Goal: Task Accomplishment & Management: Complete application form

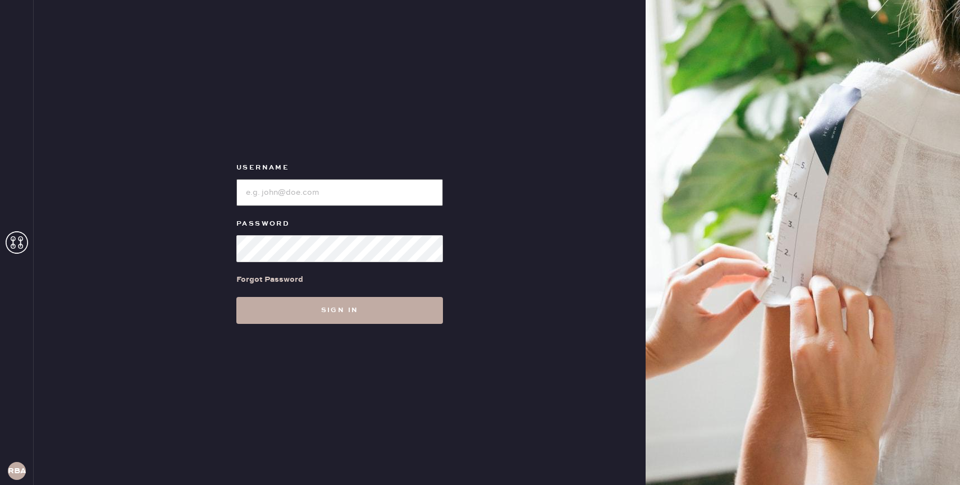
type input "reformationbond"
click at [348, 307] on button "Sign in" at bounding box center [339, 310] width 207 height 27
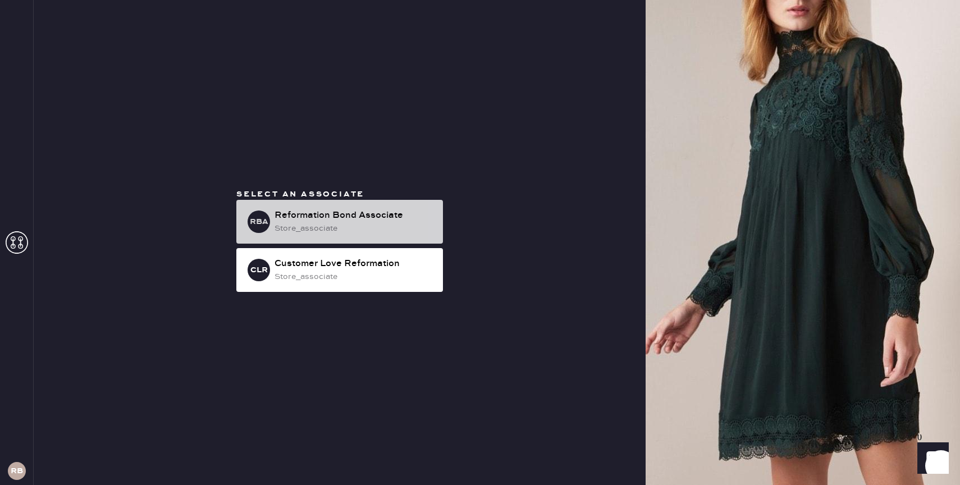
click at [401, 230] on div "store_associate" at bounding box center [354, 228] width 159 height 12
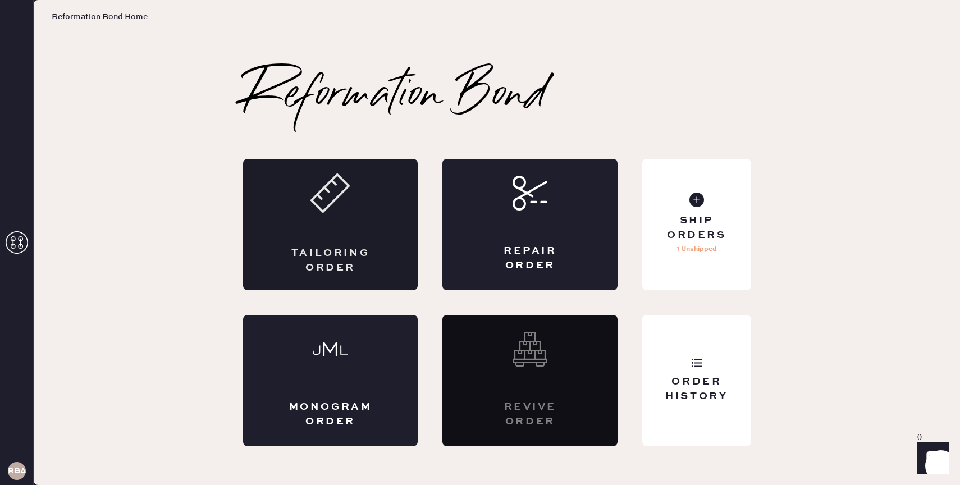
click at [325, 254] on div "Tailoring Order" at bounding box center [330, 260] width 85 height 28
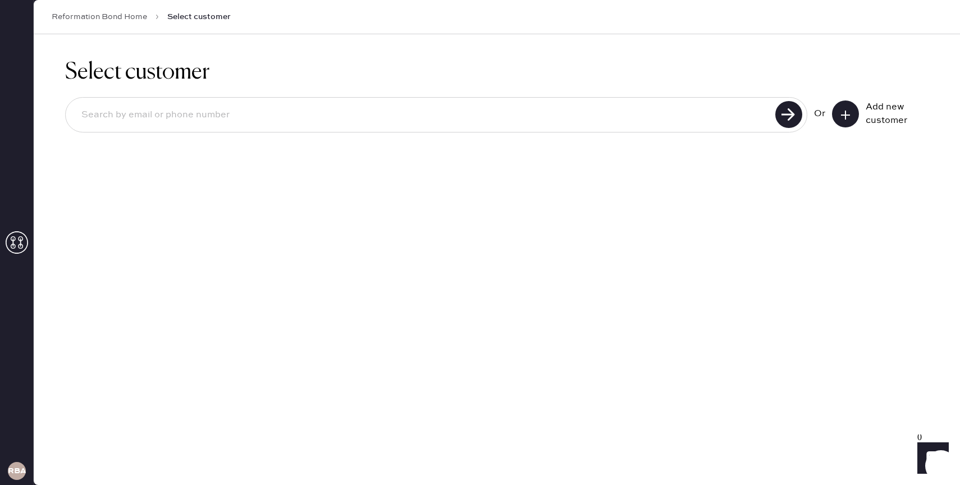
click at [19, 249] on icon at bounding box center [17, 242] width 22 height 22
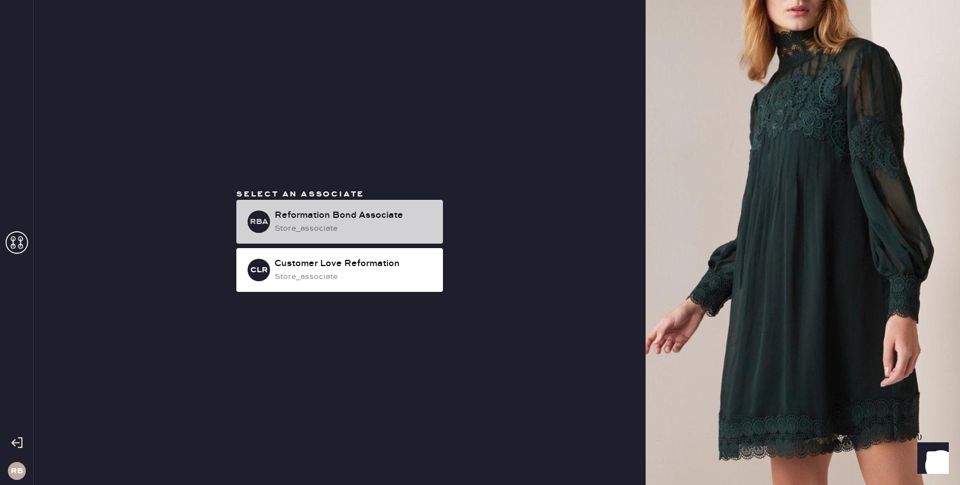
click at [357, 230] on div "store_associate" at bounding box center [354, 228] width 159 height 12
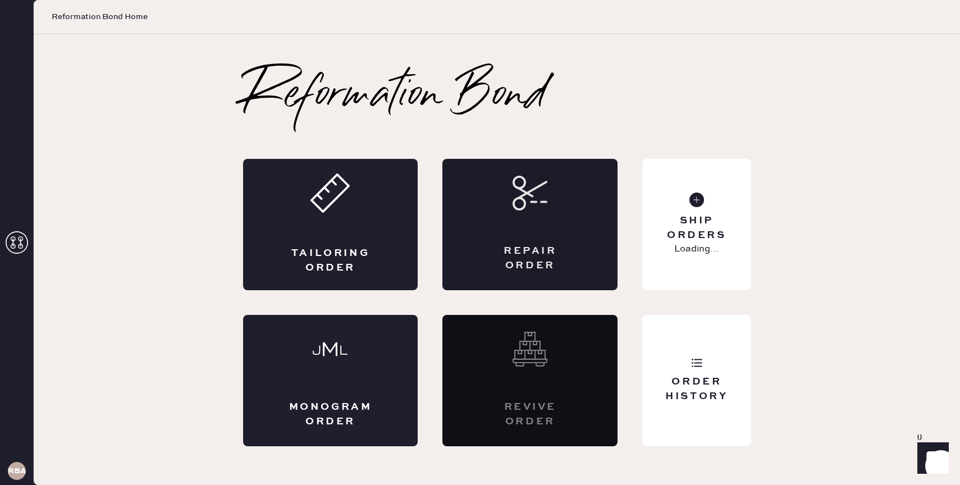
click at [542, 274] on div "Repair Order" at bounding box center [529, 224] width 175 height 131
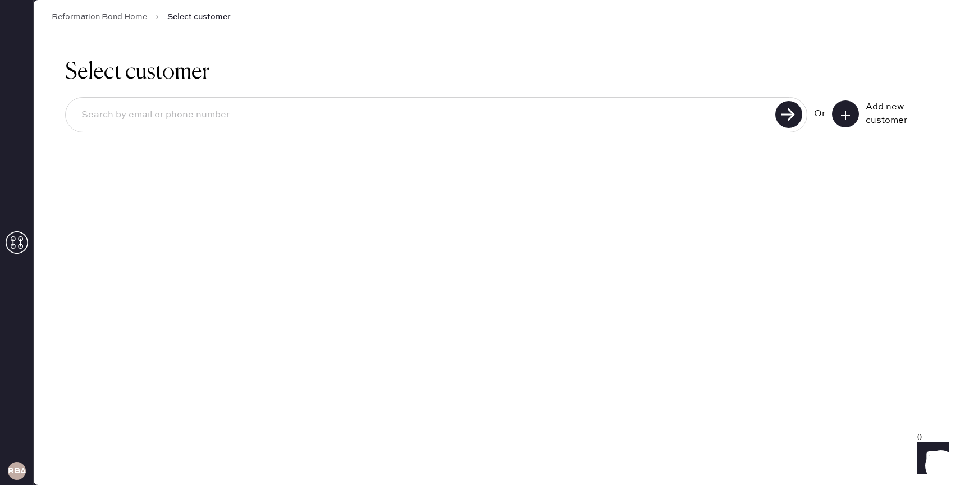
click at [846, 114] on use at bounding box center [845, 115] width 9 height 9
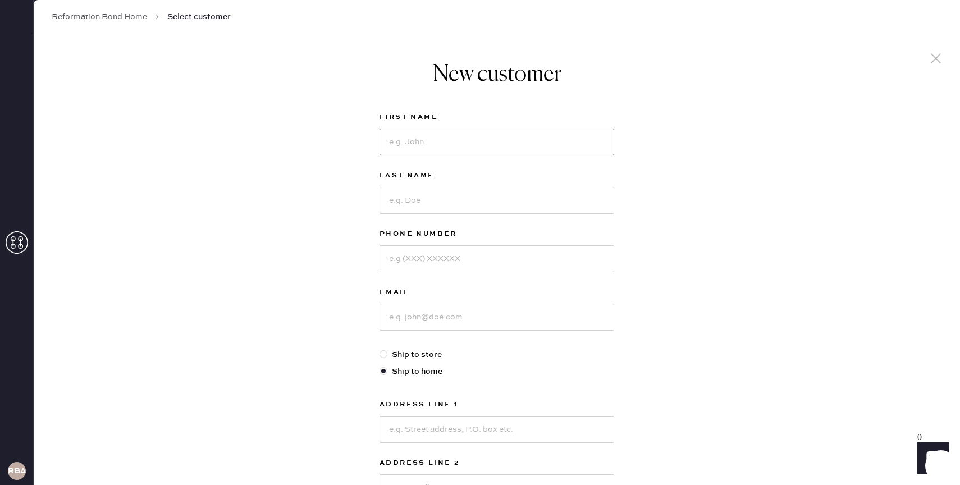
click at [406, 148] on input at bounding box center [497, 142] width 235 height 27
type input "c"
type input "KC"
click at [392, 197] on input at bounding box center [497, 200] width 235 height 27
type input "[PERSON_NAME]"
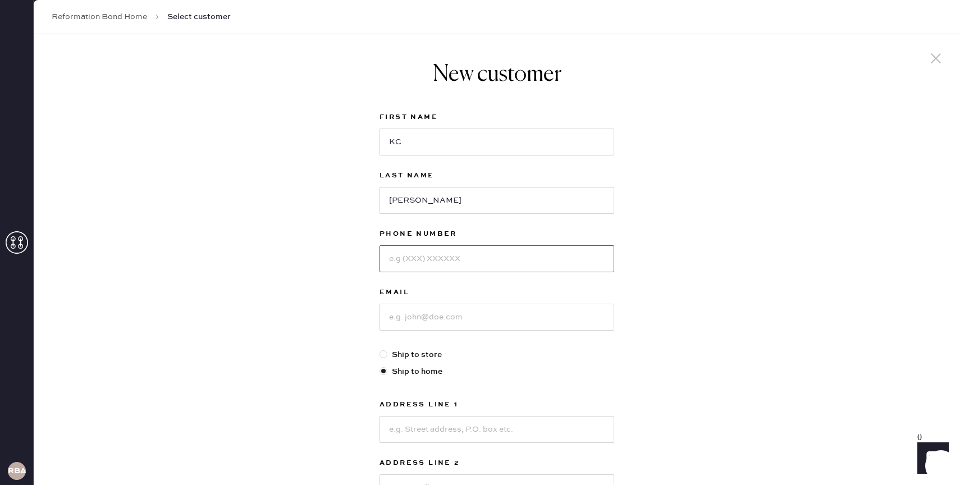
click at [426, 259] on input at bounding box center [497, 258] width 235 height 27
type input "8583425566"
click at [416, 324] on input at bounding box center [497, 317] width 235 height 27
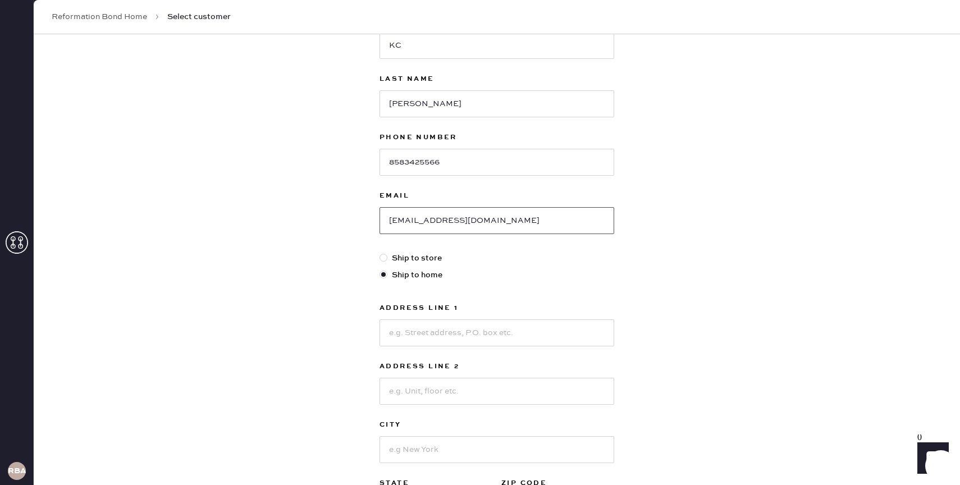
scroll to position [151, 0]
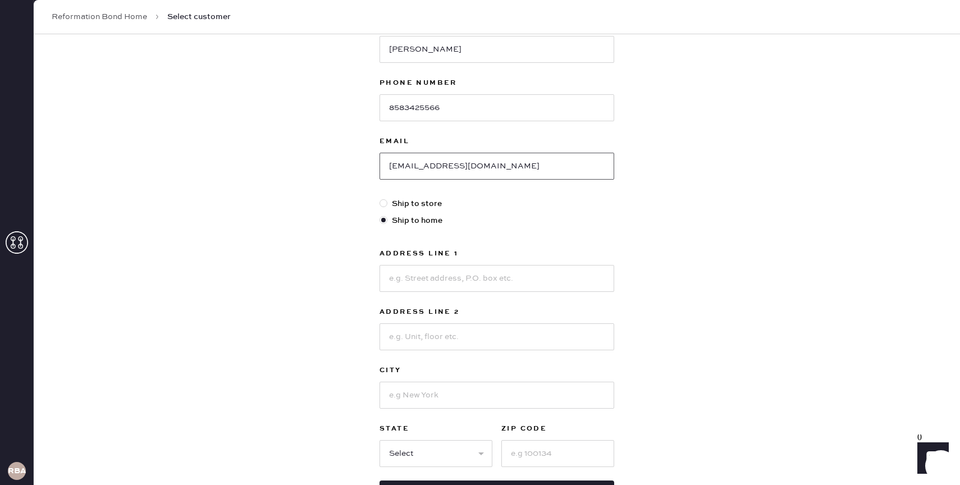
type input "[EMAIL_ADDRESS][DOMAIN_NAME]"
click at [430, 283] on input at bounding box center [497, 278] width 235 height 27
type input "[STREET_ADDRESS]"
click at [437, 325] on input at bounding box center [497, 336] width 235 height 27
type input "12"
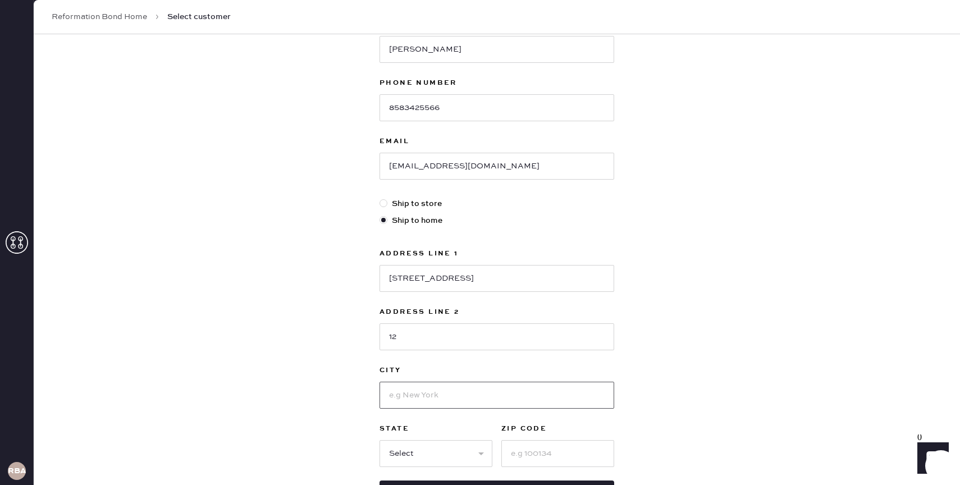
click at [405, 391] on input at bounding box center [497, 395] width 235 height 27
type input "[US_STATE]"
select select "NY"
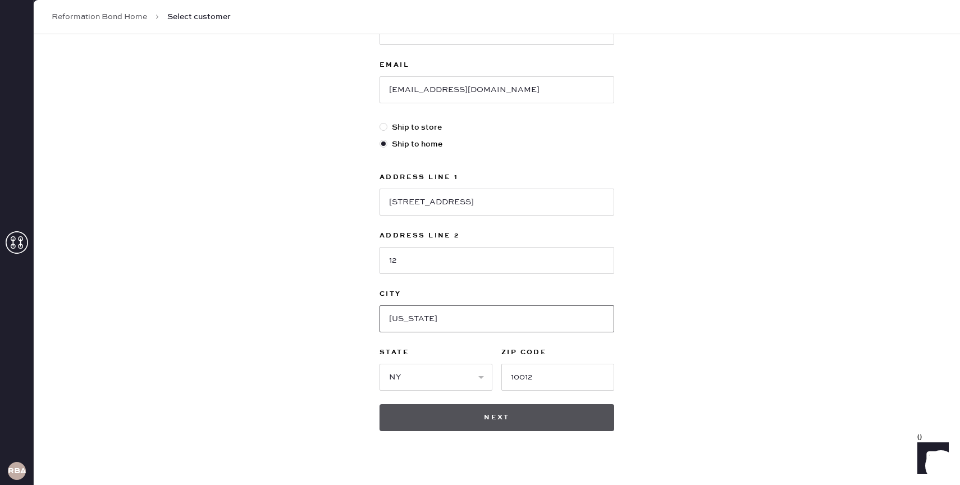
scroll to position [245, 0]
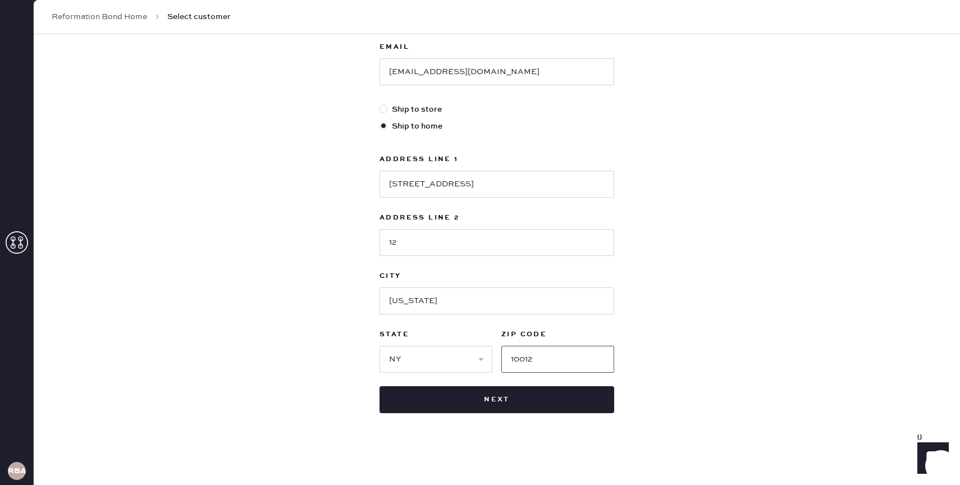
click at [542, 366] on input "10012" at bounding box center [557, 359] width 113 height 27
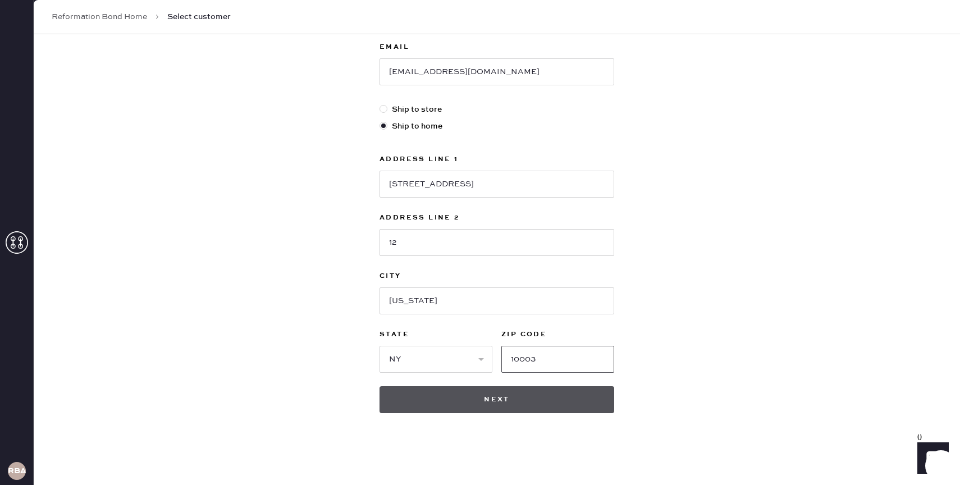
type input "10003"
click at [542, 404] on button "Next" at bounding box center [497, 399] width 235 height 27
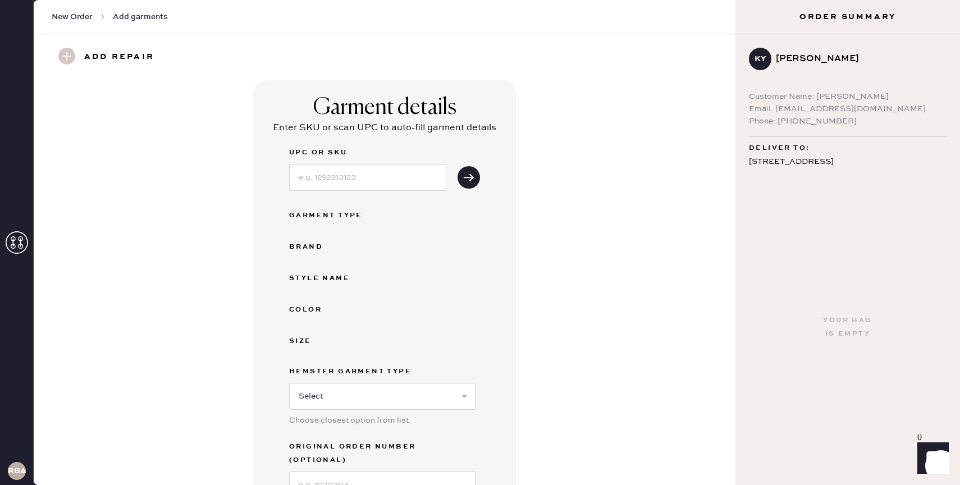
scroll to position [344, 0]
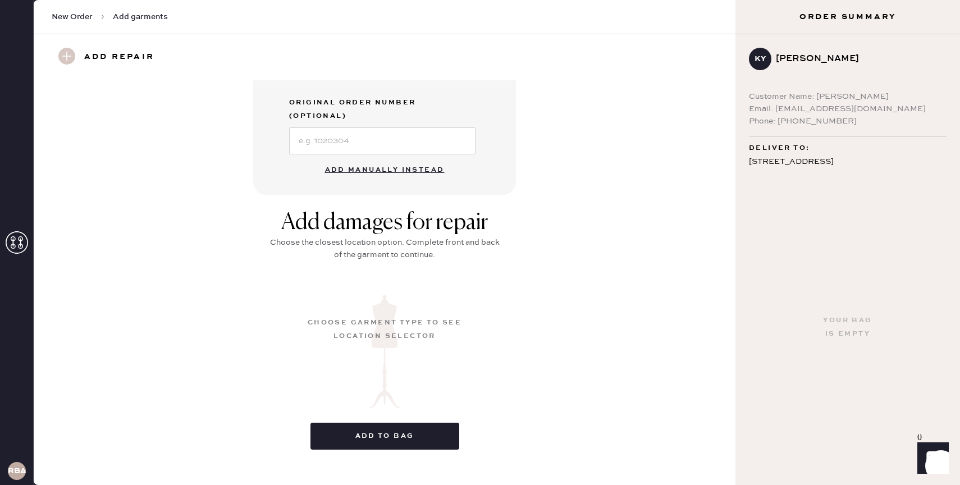
click at [378, 159] on button "Add manually instead" at bounding box center [384, 170] width 133 height 22
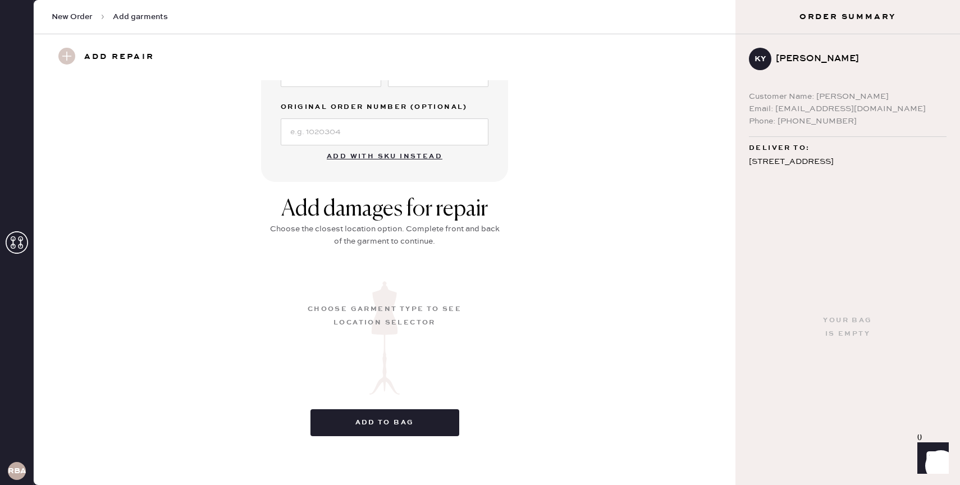
scroll to position [0, 0]
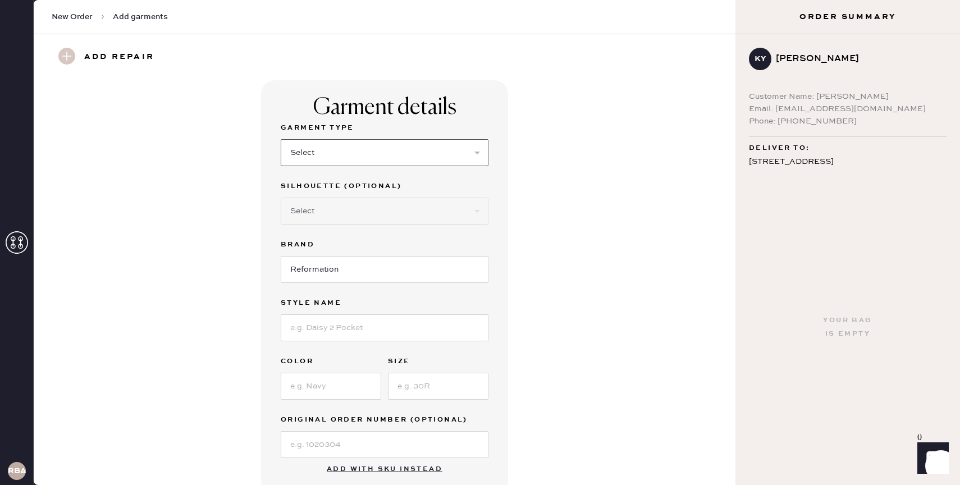
click at [320, 144] on select "Select Basic Skirt Jeans Leggings Pants Shorts Basic Sleeved Dress Basic Sleeve…" at bounding box center [385, 152] width 208 height 27
select select "2"
click at [281, 139] on select "Select Basic Skirt Jeans Leggings Pants Shorts Basic Sleeved Dress Basic Sleeve…" at bounding box center [385, 152] width 208 height 27
click at [334, 204] on select "Select Shorts Cropped Flare Boot Cut Straight Skinny Other" at bounding box center [385, 211] width 208 height 27
select select "7"
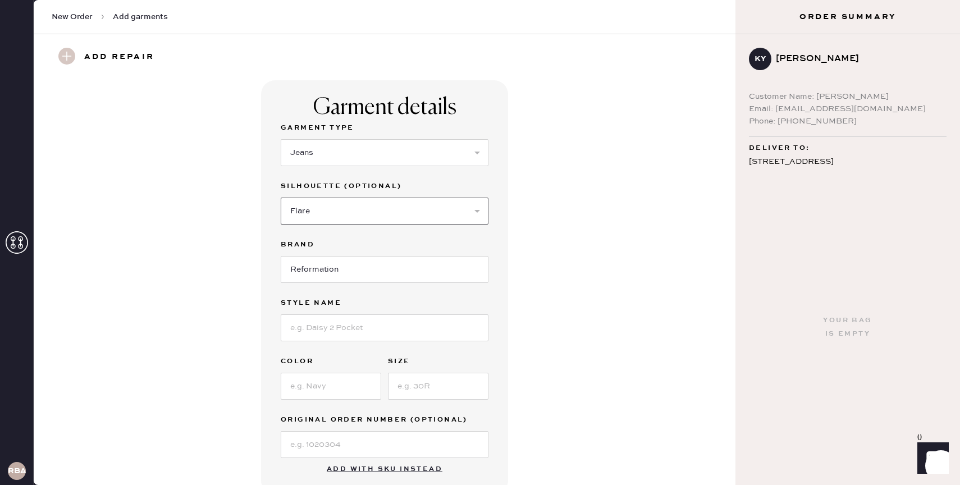
click at [281, 198] on select "Select Shorts Cropped Flare Boot Cut Straight Skinny Other" at bounding box center [385, 211] width 208 height 27
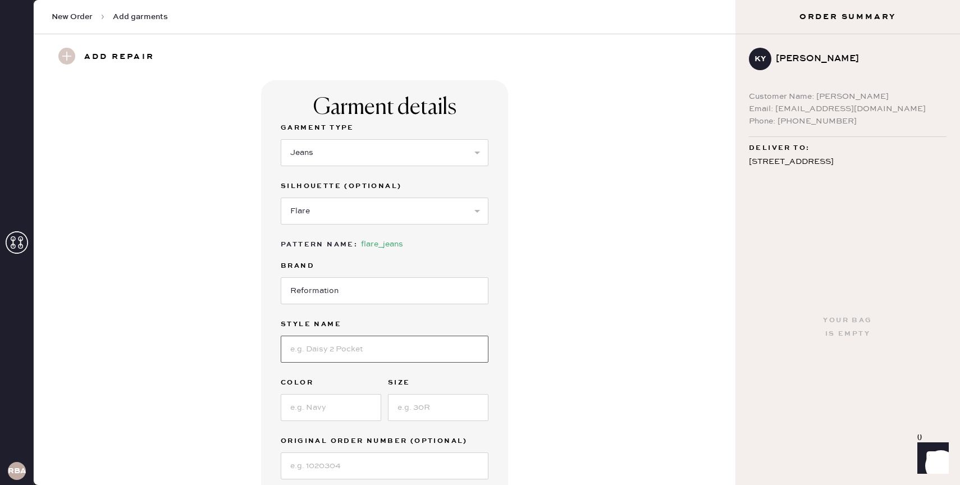
click at [328, 337] on input at bounding box center [385, 349] width 208 height 27
type input "[PERSON_NAME]"
click at [316, 409] on input at bounding box center [331, 407] width 101 height 27
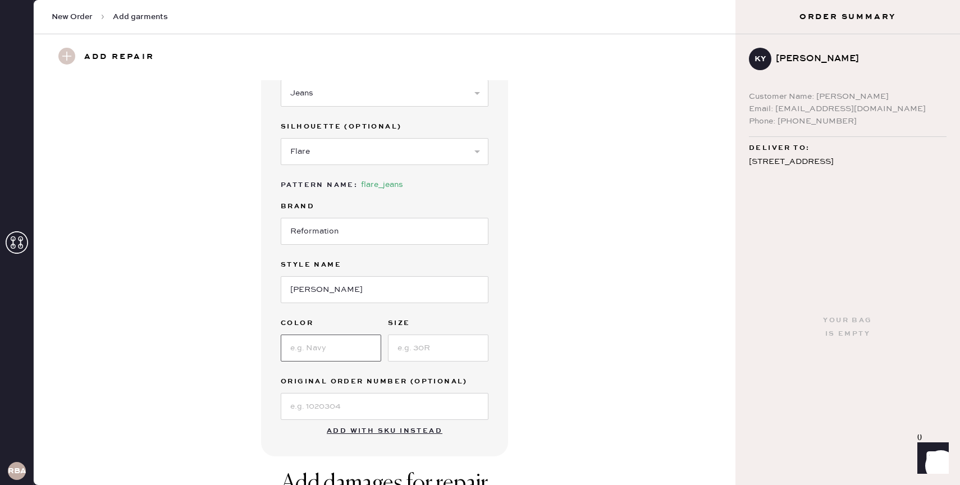
scroll to position [78, 0]
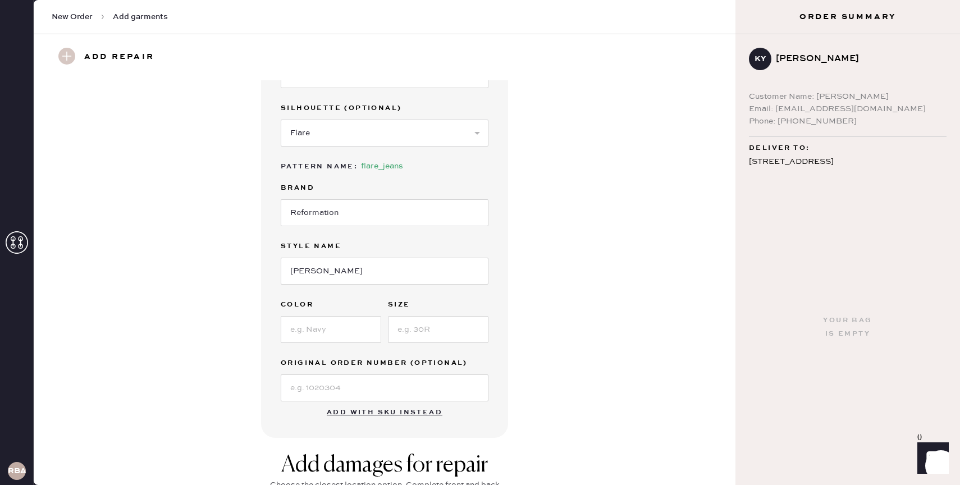
click at [472, 348] on div "Garment Type Select Basic Skirt Jeans Leggings Pants Shorts Basic Sleeved Dress…" at bounding box center [385, 222] width 208 height 358
click at [323, 331] on input at bounding box center [331, 329] width 101 height 27
type input "Blue denim"
click at [418, 325] on input at bounding box center [438, 329] width 101 height 27
type input "31"
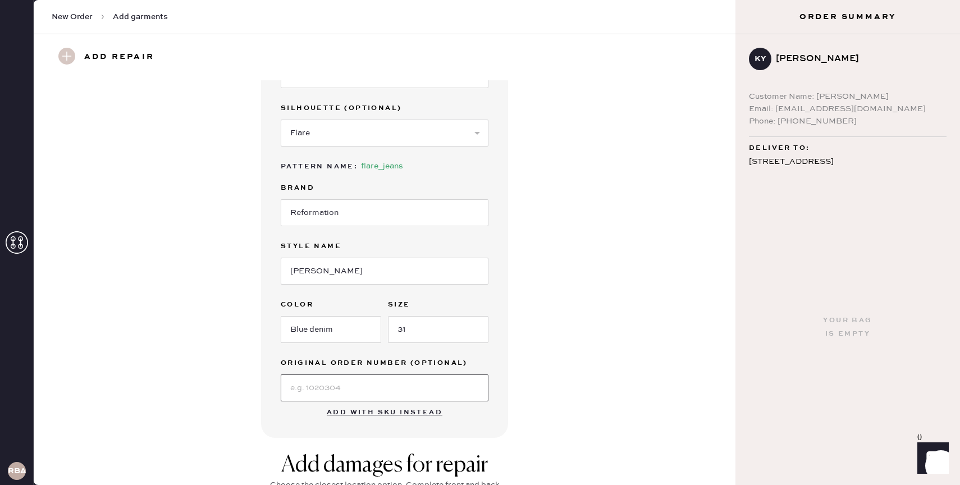
click at [353, 392] on input at bounding box center [385, 387] width 208 height 27
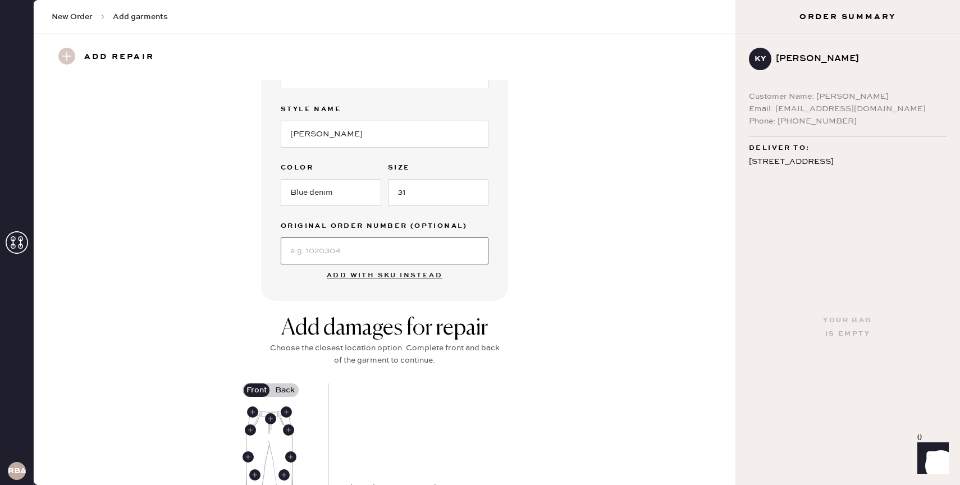
scroll to position [216, 0]
click at [165, 302] on div "Add damages for repair Choose the closest location option. Complete front and b…" at bounding box center [384, 485] width 661 height 371
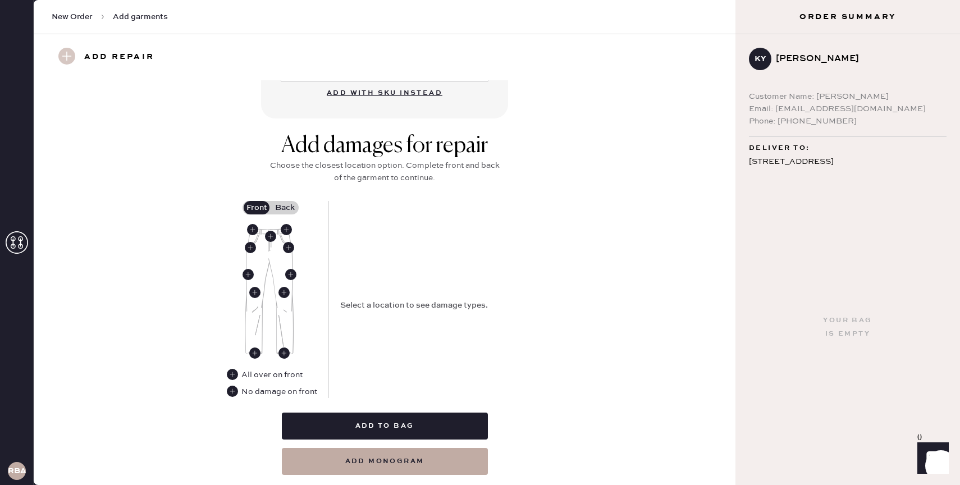
scroll to position [398, 0]
click at [229, 390] on use at bounding box center [232, 390] width 11 height 11
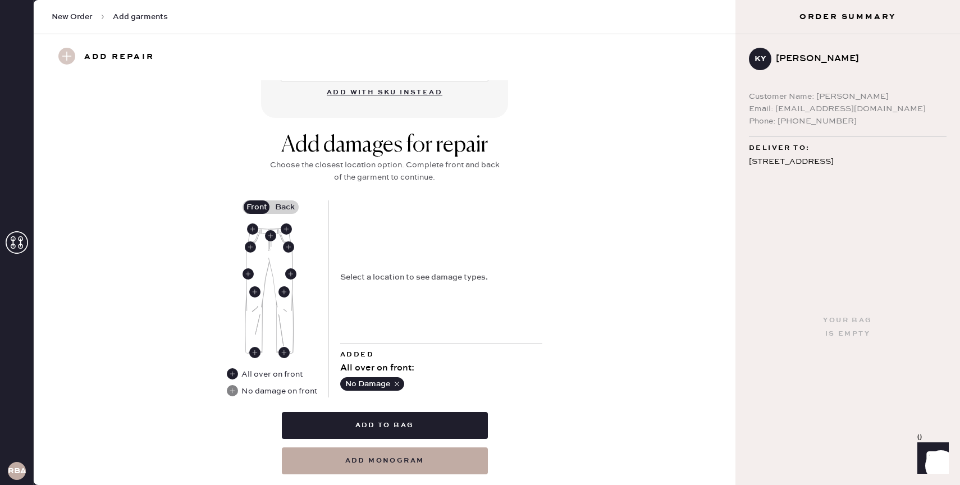
click at [286, 207] on label "Back" at bounding box center [285, 206] width 28 height 13
click at [285, 207] on input "Back" at bounding box center [285, 207] width 0 height 0
click at [270, 259] on img at bounding box center [269, 291] width 49 height 126
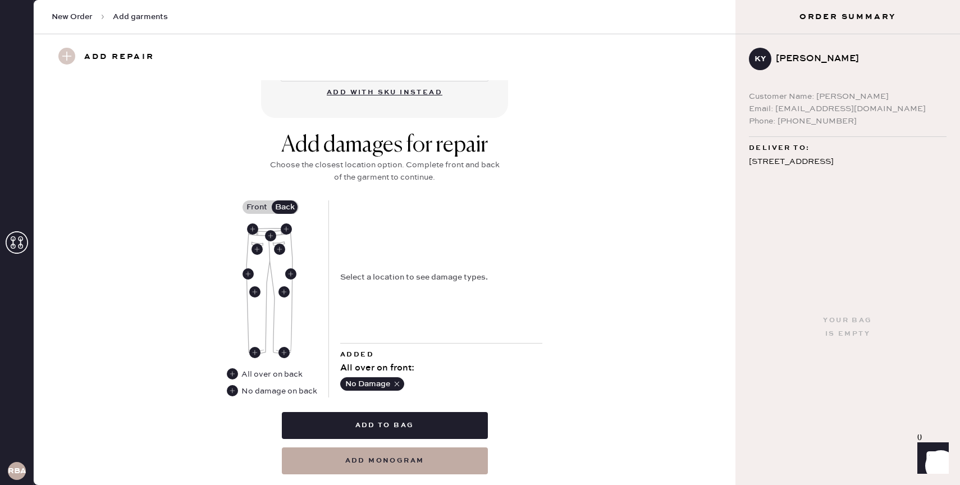
click at [270, 259] on img at bounding box center [269, 291] width 49 height 126
click at [270, 235] on use at bounding box center [270, 235] width 11 height 11
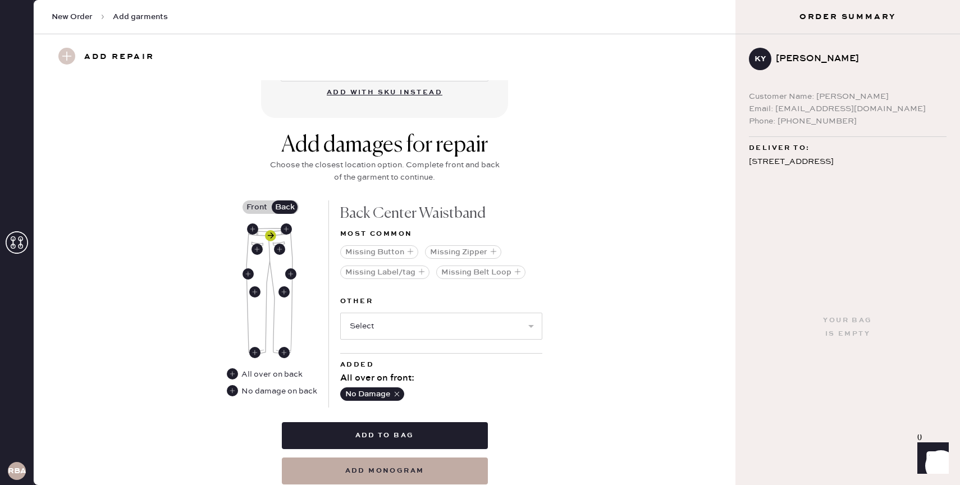
click at [270, 235] on use at bounding box center [270, 235] width 11 height 11
click at [273, 232] on use at bounding box center [270, 235] width 11 height 11
click at [232, 374] on use at bounding box center [232, 373] width 11 height 11
click at [259, 289] on use at bounding box center [254, 291] width 11 height 11
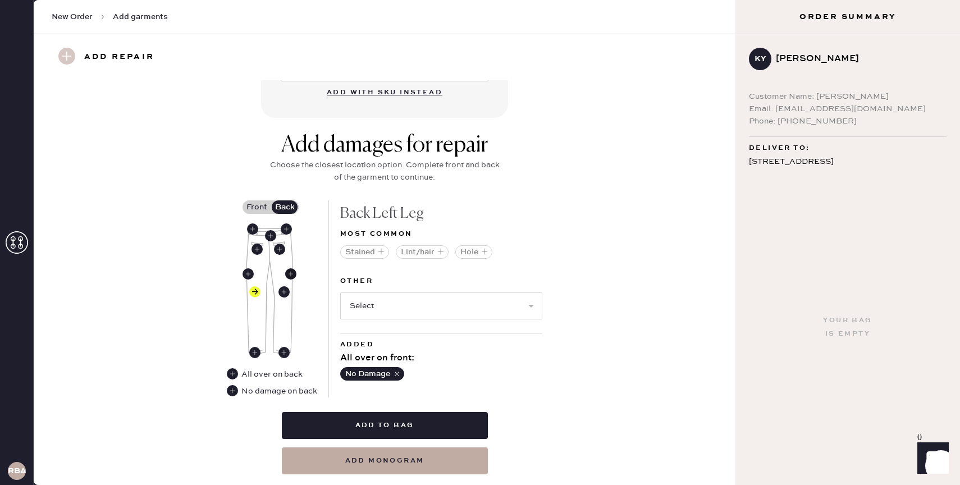
click at [287, 272] on use at bounding box center [290, 273] width 11 height 11
click at [293, 273] on use at bounding box center [290, 273] width 11 height 11
click at [280, 290] on use at bounding box center [283, 291] width 11 height 11
click at [405, 305] on select "Select Broken / Ripped Hem Broken Beads Broken Belt Loop Broken Button Broken E…" at bounding box center [441, 306] width 202 height 27
click at [387, 305] on select "Select Broken / Ripped Hem Broken Beads Broken Belt Loop Broken Button Broken E…" at bounding box center [441, 306] width 202 height 27
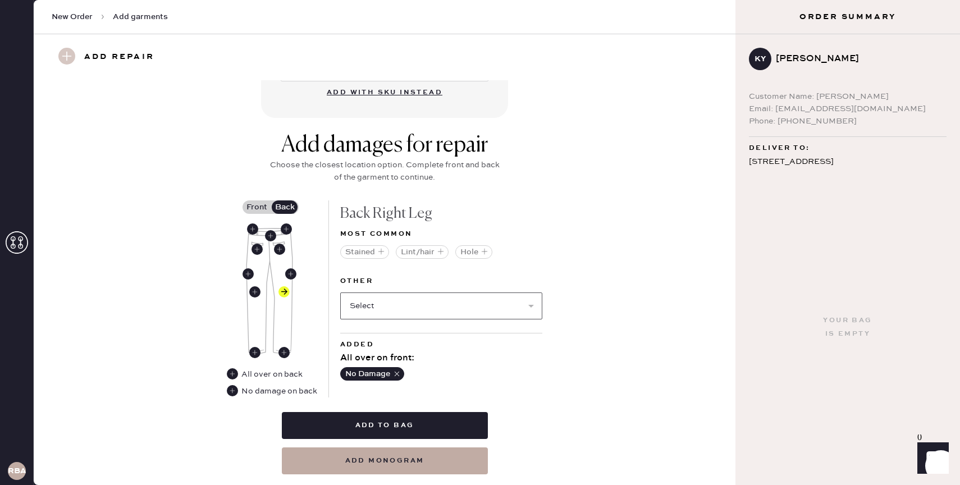
select select "2099"
click at [340, 293] on select "Select Broken / Ripped Hem Broken Beads Broken Belt Loop Broken Button Broken E…" at bounding box center [441, 306] width 202 height 27
select select
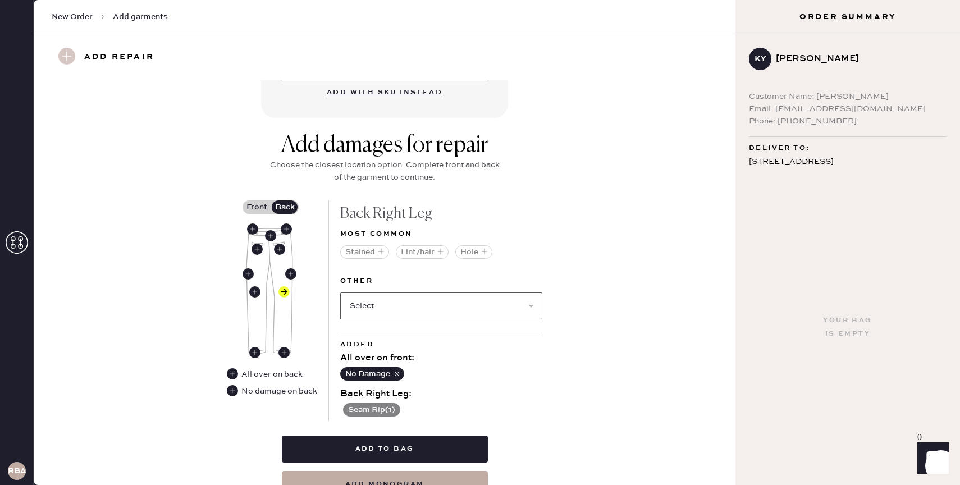
scroll to position [451, 0]
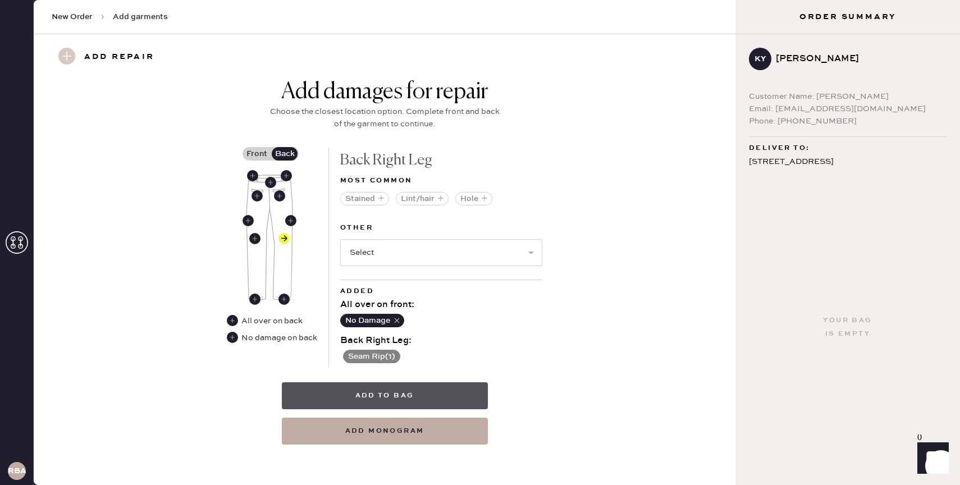
click at [413, 391] on button "Add to bag" at bounding box center [385, 395] width 206 height 27
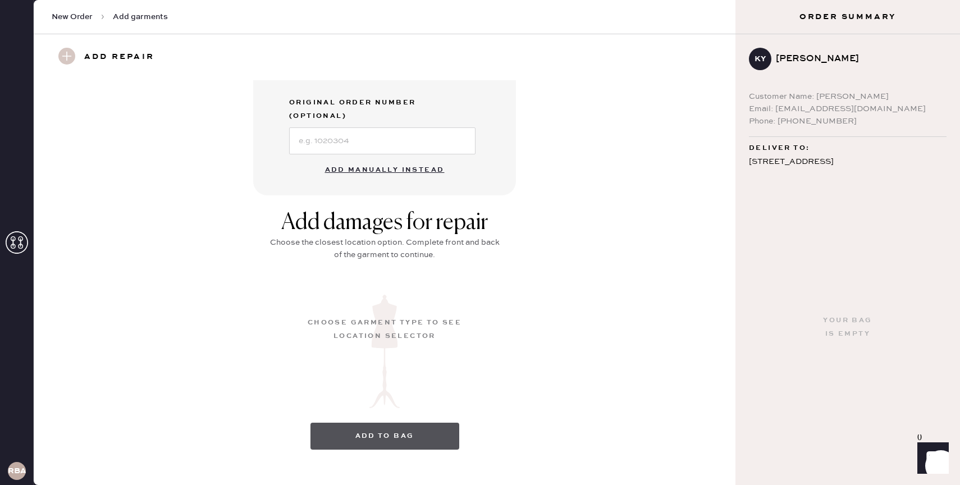
scroll to position [67, 0]
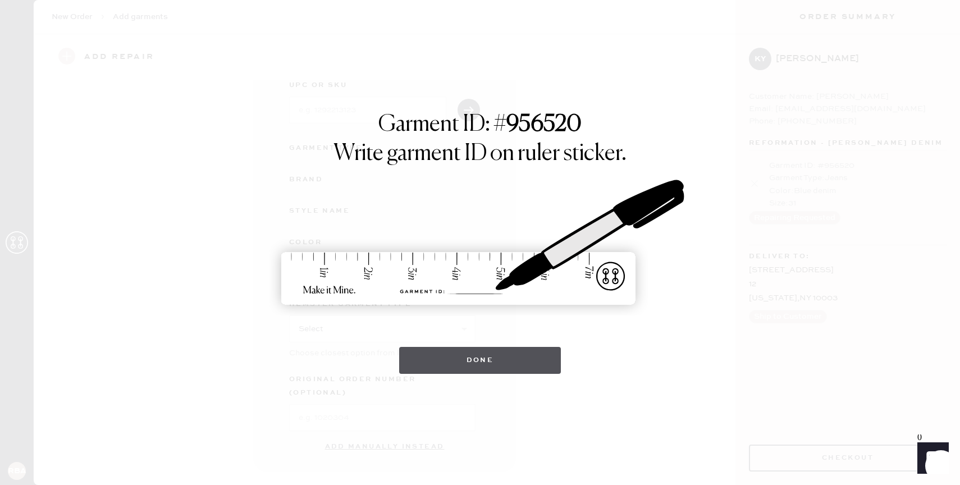
click at [502, 360] on button "Done" at bounding box center [480, 360] width 162 height 27
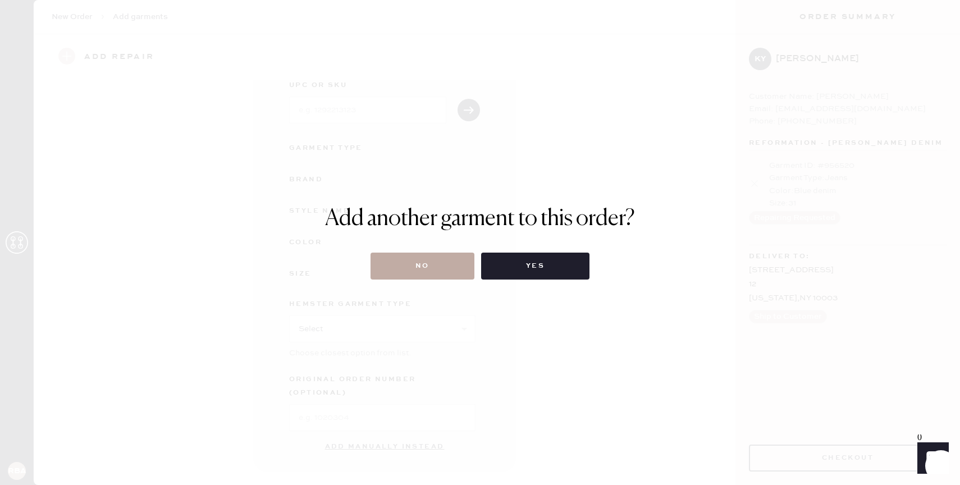
click at [438, 258] on button "No" at bounding box center [423, 266] width 104 height 27
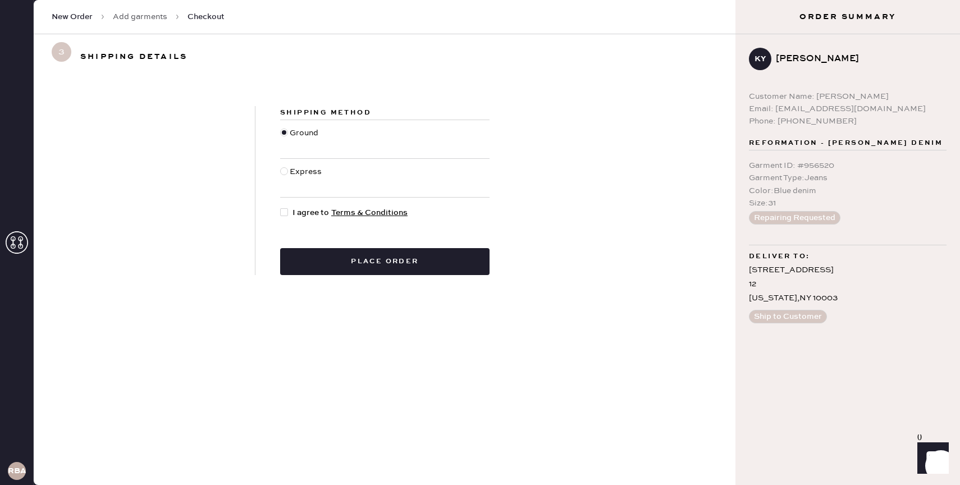
click at [291, 212] on div at bounding box center [286, 213] width 12 height 12
click at [281, 207] on input "I agree to Terms & Conditions" at bounding box center [280, 207] width 1 height 1
checkbox input "true"
click at [367, 254] on button "Place order" at bounding box center [384, 261] width 209 height 27
